Goal: Task Accomplishment & Management: Manage account settings

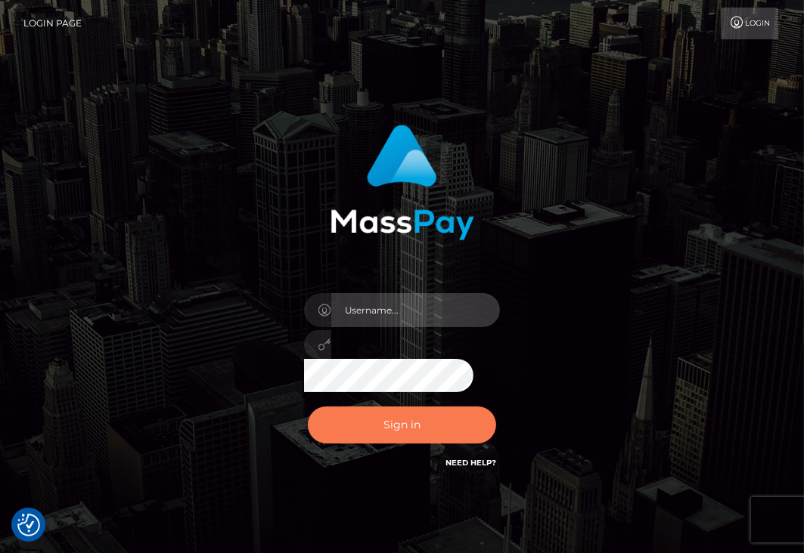
type input "aluasupport"
click at [375, 415] on button "Sign in" at bounding box center [402, 425] width 189 height 37
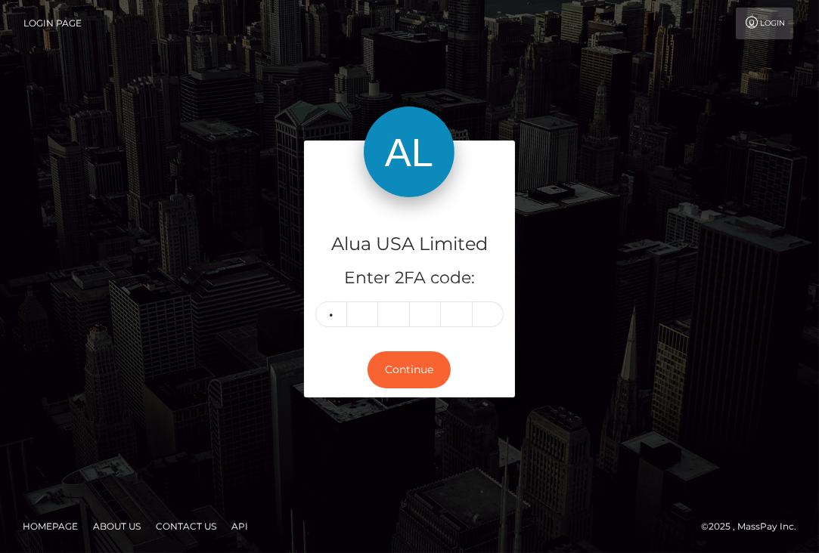
type input "8"
type input "0"
type input "8"
type input "0"
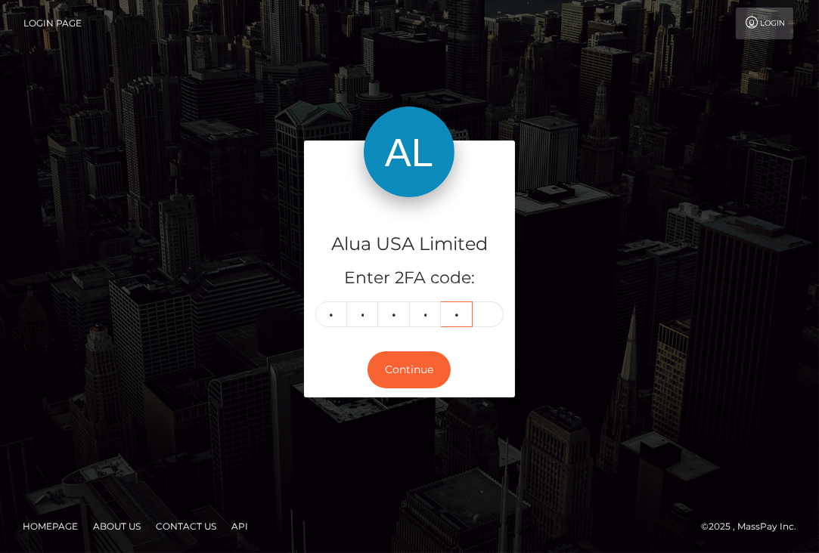
type input "0"
type input "2"
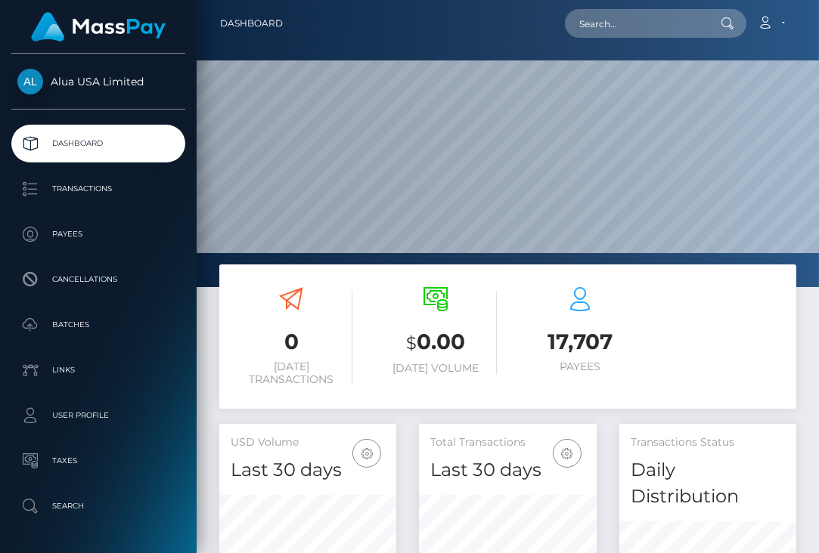
scroll to position [294, 176]
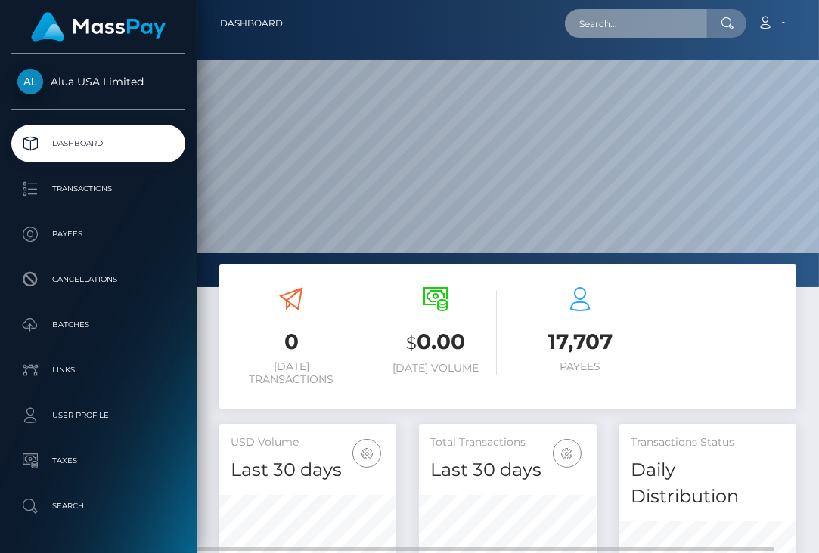
click at [656, 22] on input "text" at bounding box center [636, 23] width 142 height 29
paste input "6129d09755f3692cab299f49"
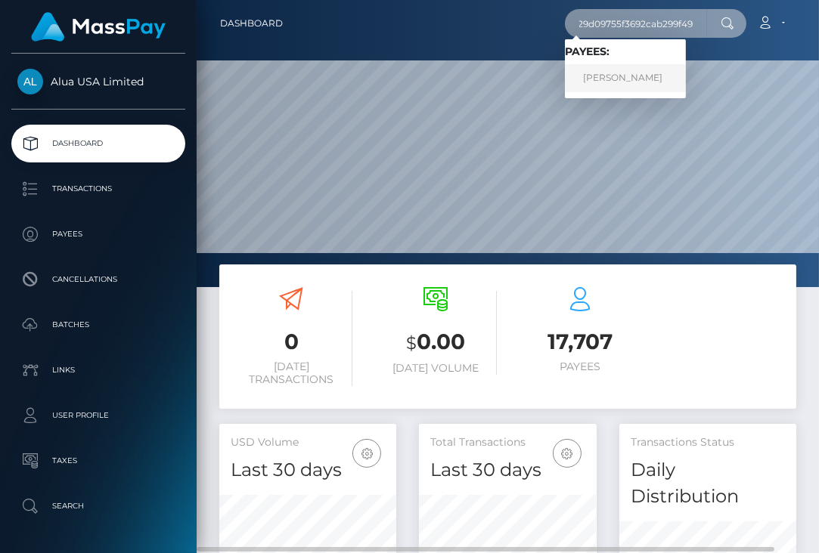
type input "6129d09755f3692cab299f49"
click at [650, 64] on link "JOHN KEVIN AVINION" at bounding box center [625, 78] width 121 height 28
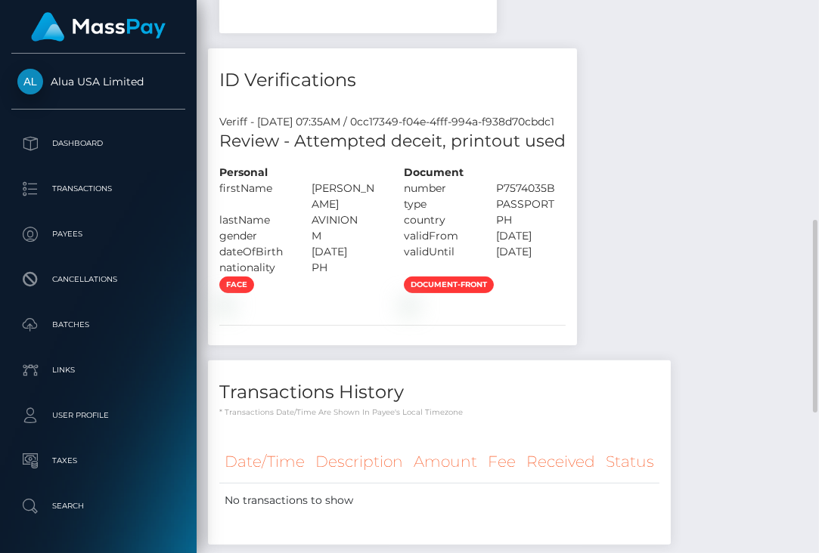
scroll to position [231, 0]
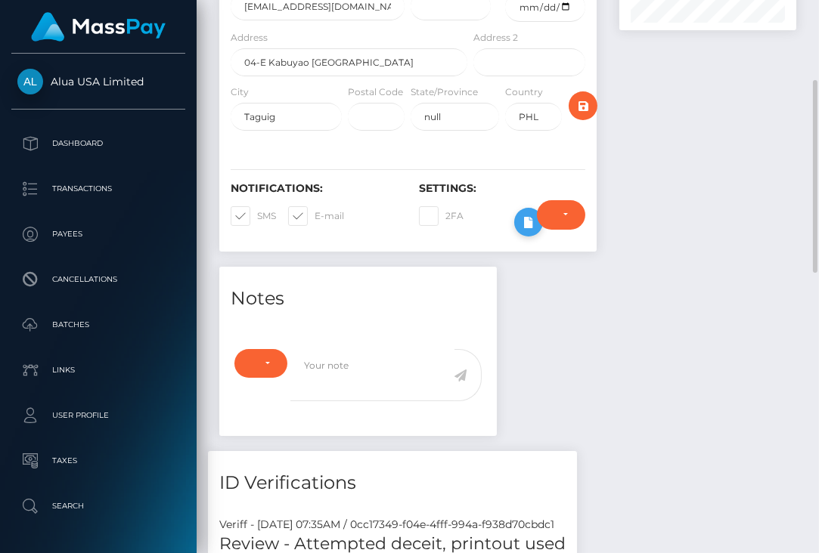
click at [516, 237] on button at bounding box center [528, 222] width 29 height 29
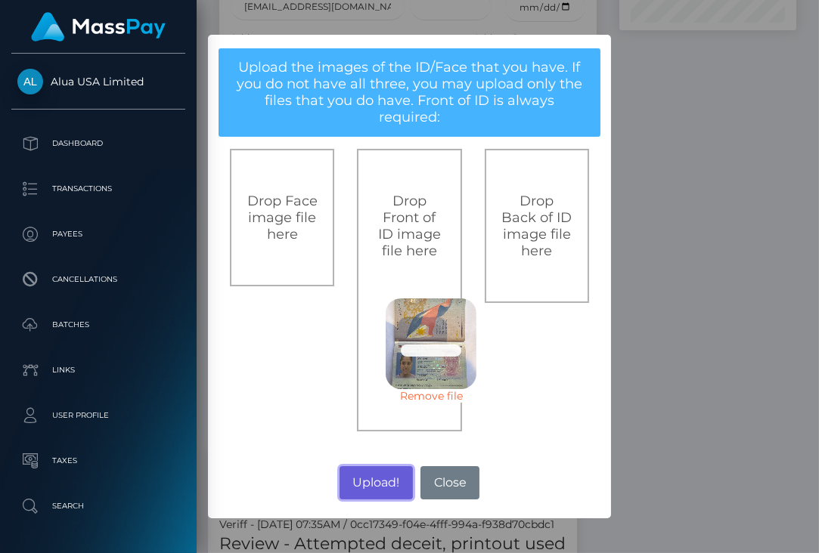
click at [376, 476] on button "Upload!" at bounding box center [375, 482] width 73 height 33
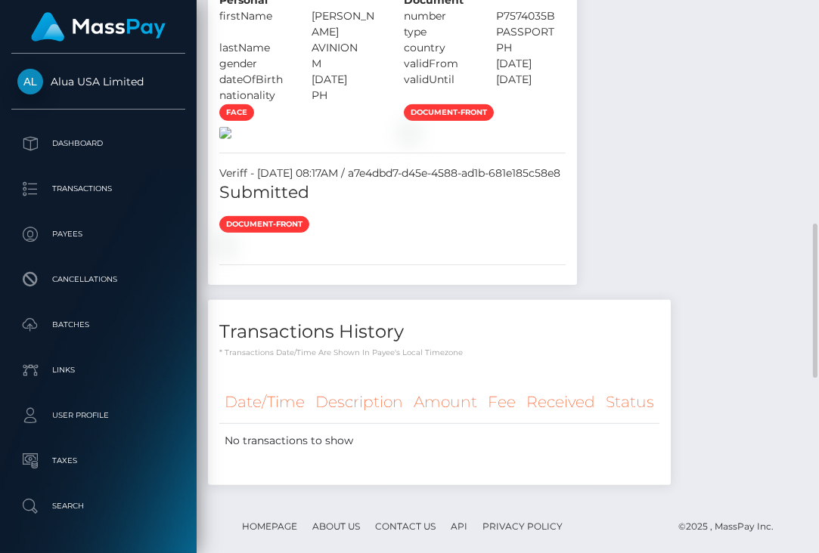
scroll to position [1210, 0]
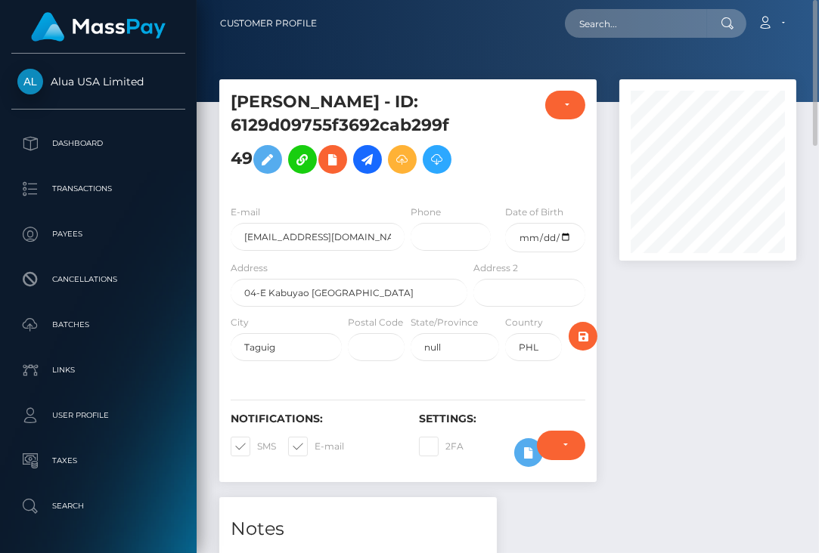
click at [716, 361] on div at bounding box center [708, 288] width 200 height 418
